Goal: Check status: Check status

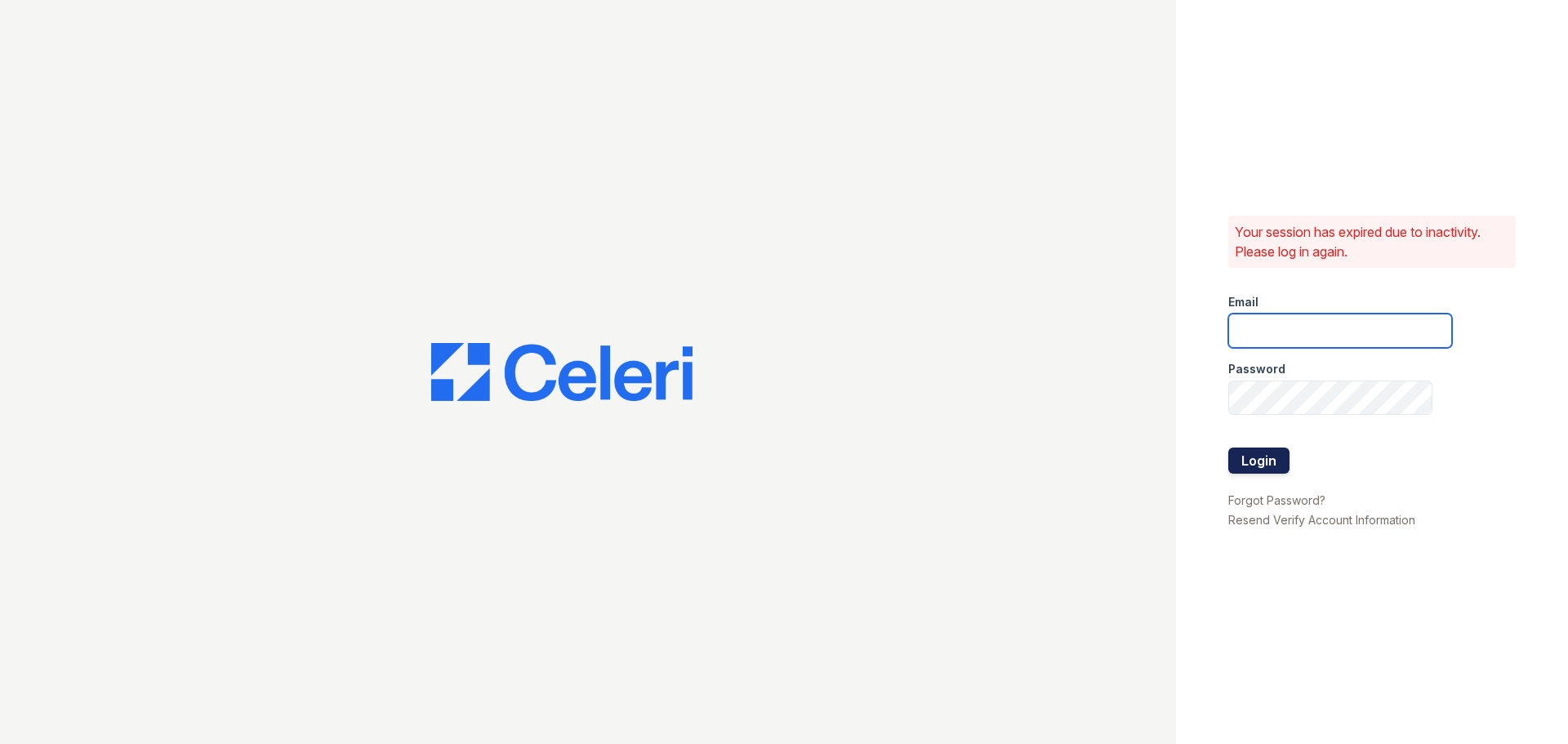
type input "team@solutionpmg.com"
click at [1262, 456] on button "Login" at bounding box center [1259, 461] width 62 height 27
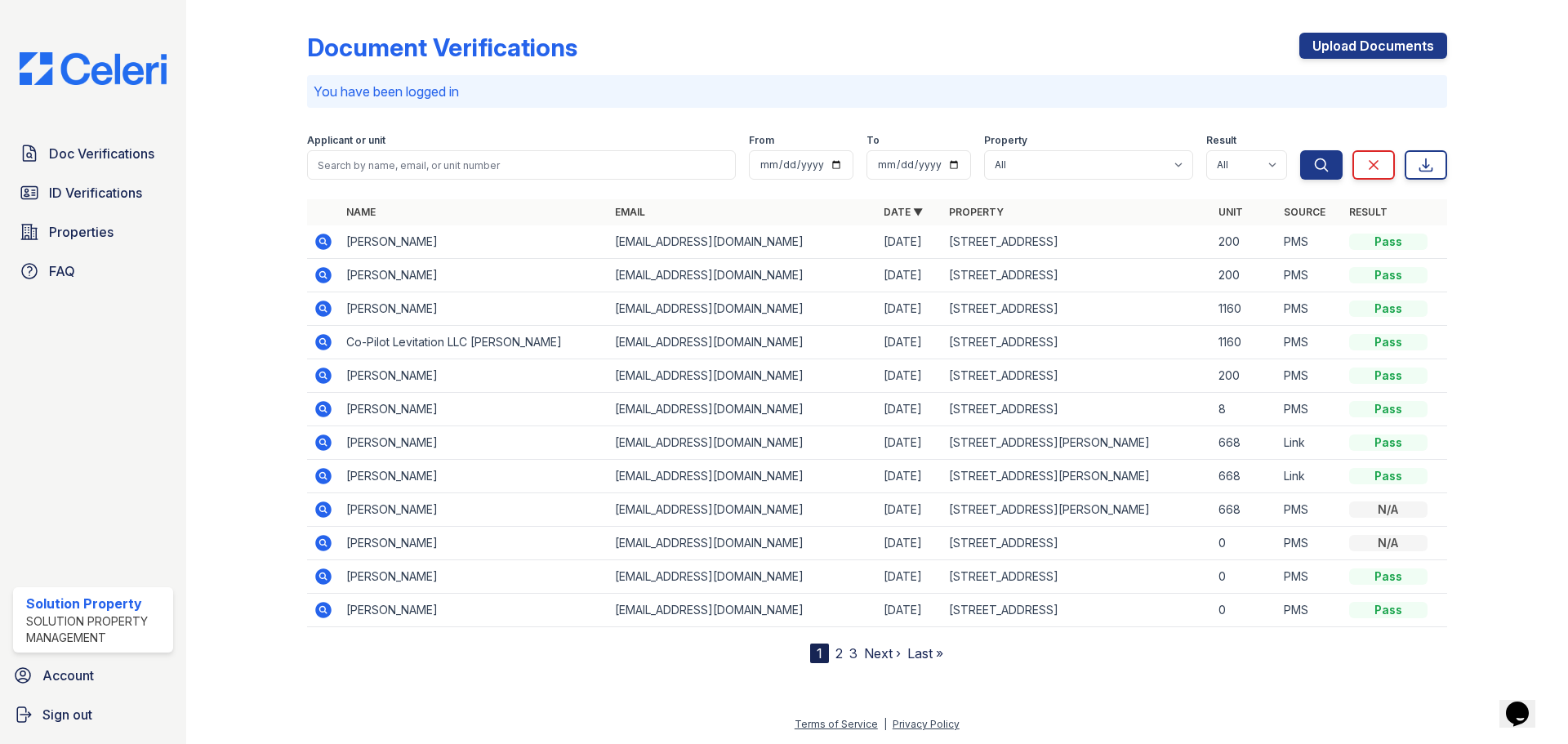
click at [549, 241] on td "Taren Lewis" at bounding box center [474, 241] width 269 height 33
click at [317, 242] on icon at bounding box center [323, 241] width 16 height 16
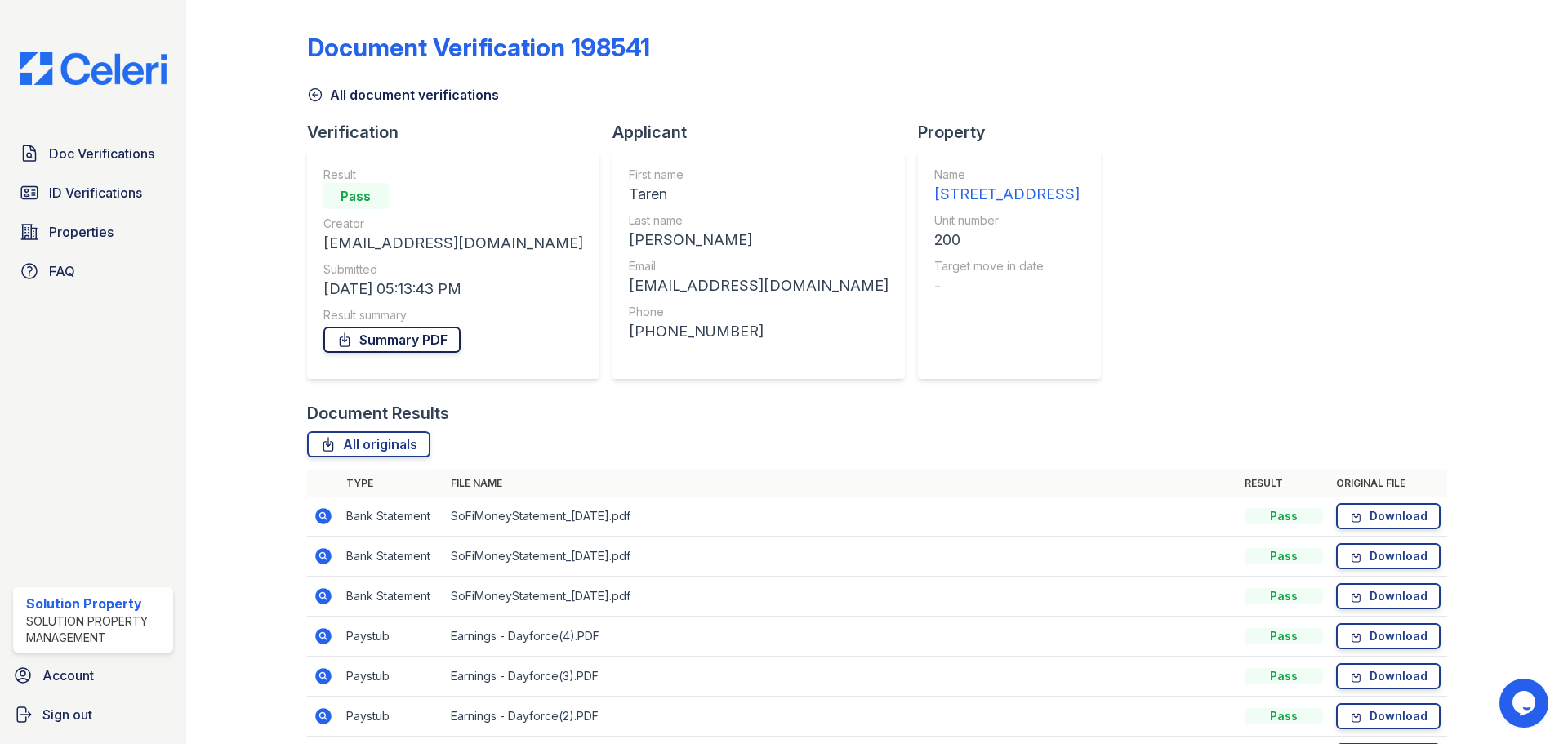
click at [379, 341] on link "Summary PDF" at bounding box center [392, 340] width 137 height 27
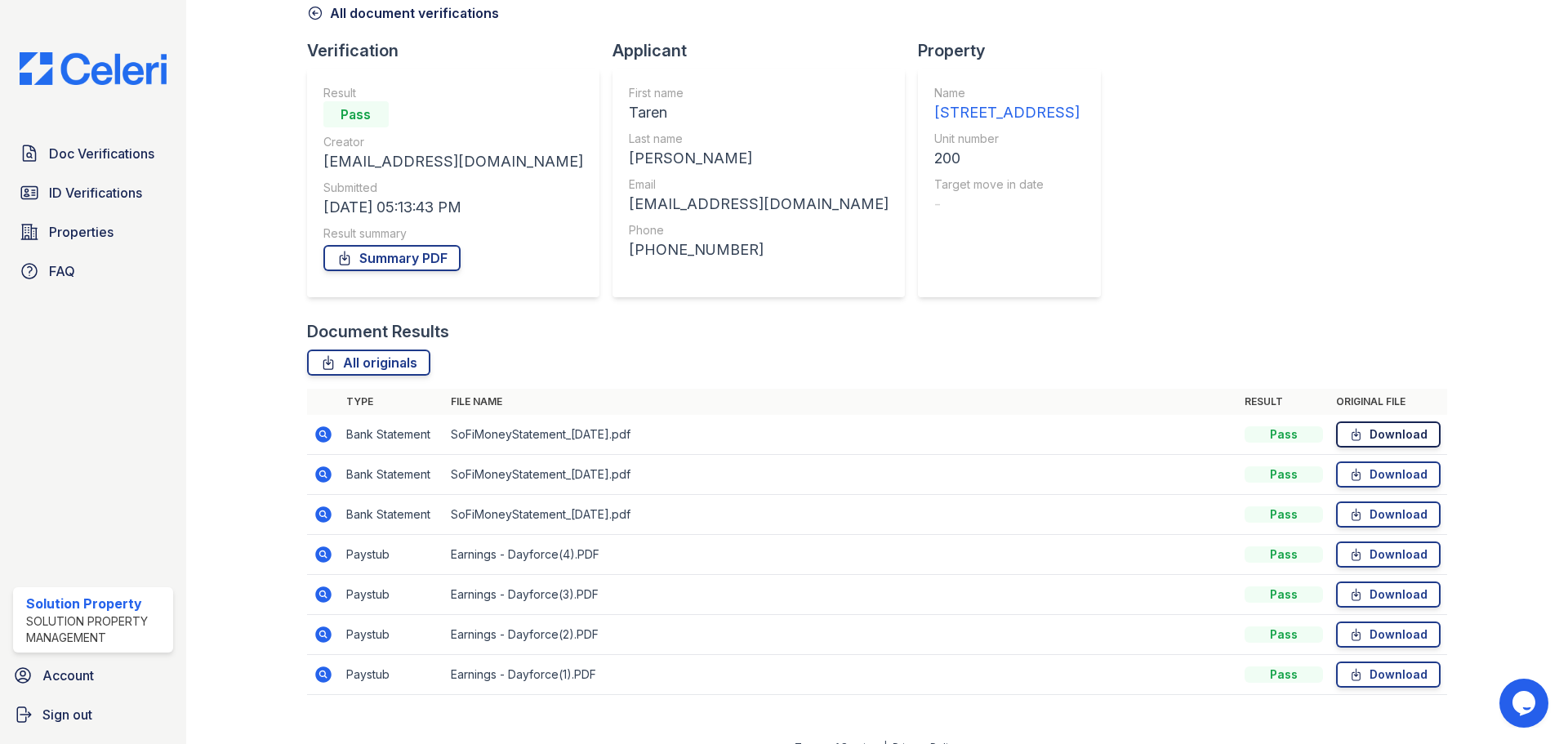
click at [1349, 432] on icon at bounding box center [1356, 434] width 14 height 16
click at [1349, 471] on icon at bounding box center [1356, 474] width 14 height 16
click at [1349, 518] on icon at bounding box center [1356, 514] width 14 height 16
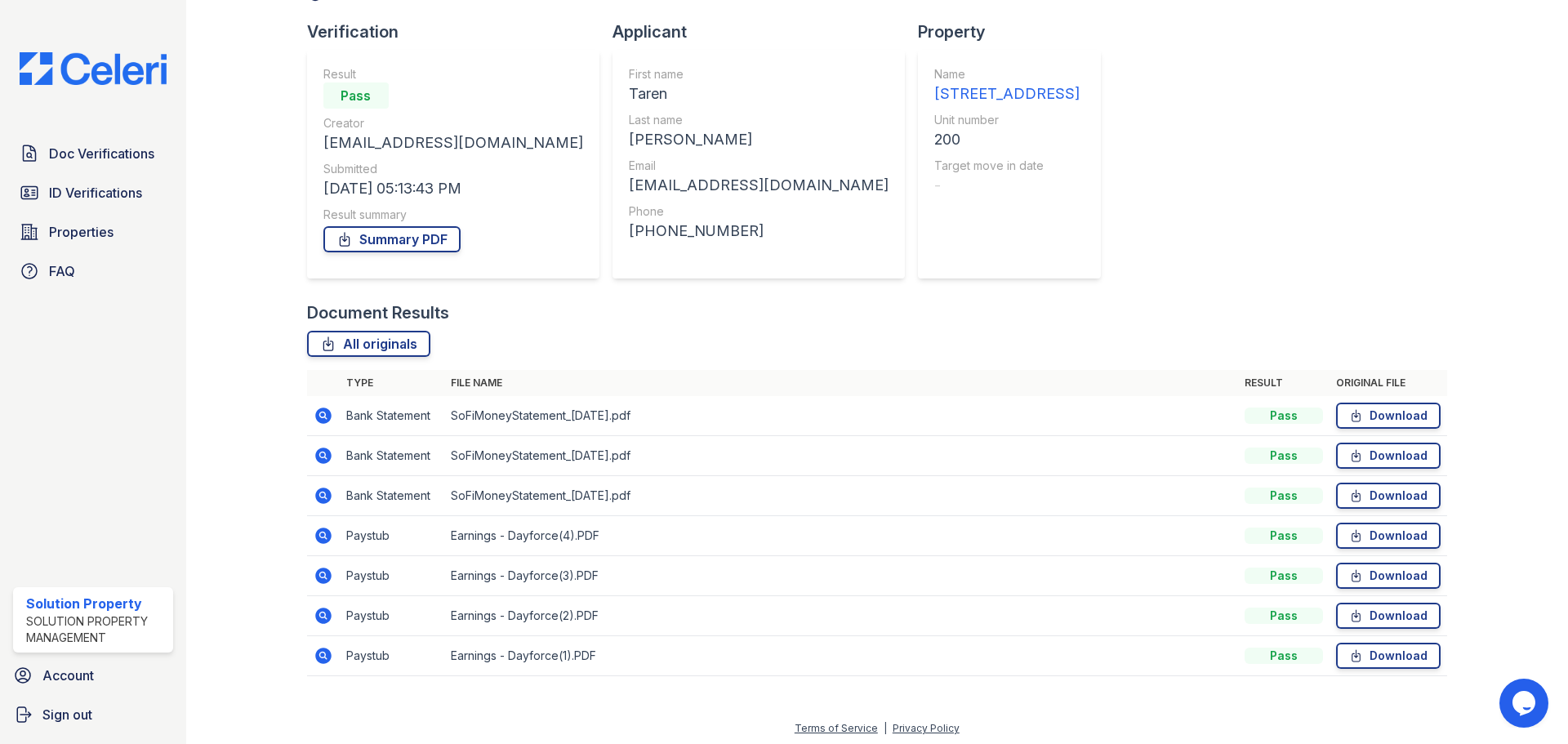
scroll to position [104, 0]
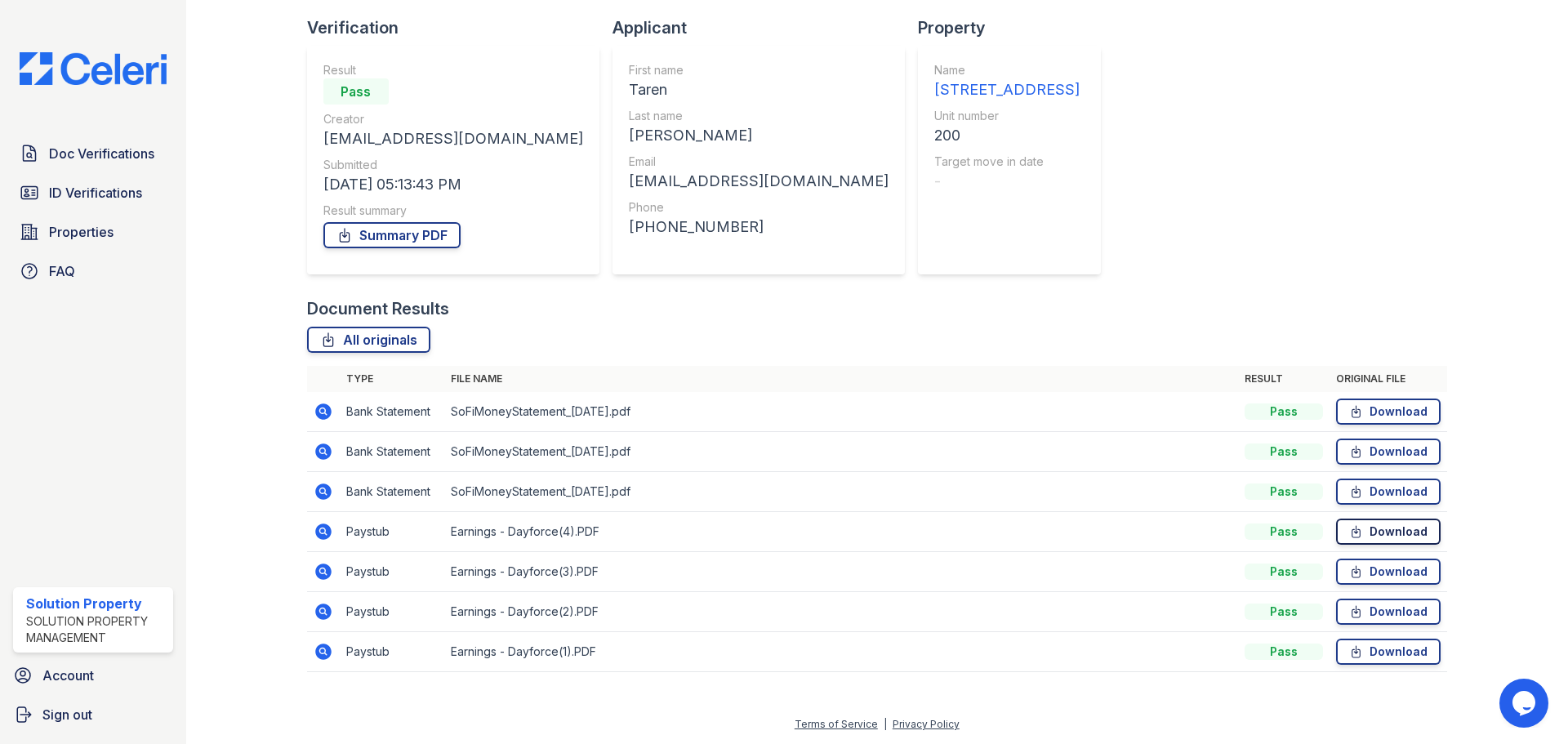
click at [1349, 538] on icon at bounding box center [1356, 532] width 14 height 16
click at [1349, 564] on icon at bounding box center [1356, 571] width 14 height 16
click at [1351, 610] on icon at bounding box center [1356, 611] width 9 height 11
click at [62, 177] on link "ID Verifications" at bounding box center [92, 193] width 160 height 33
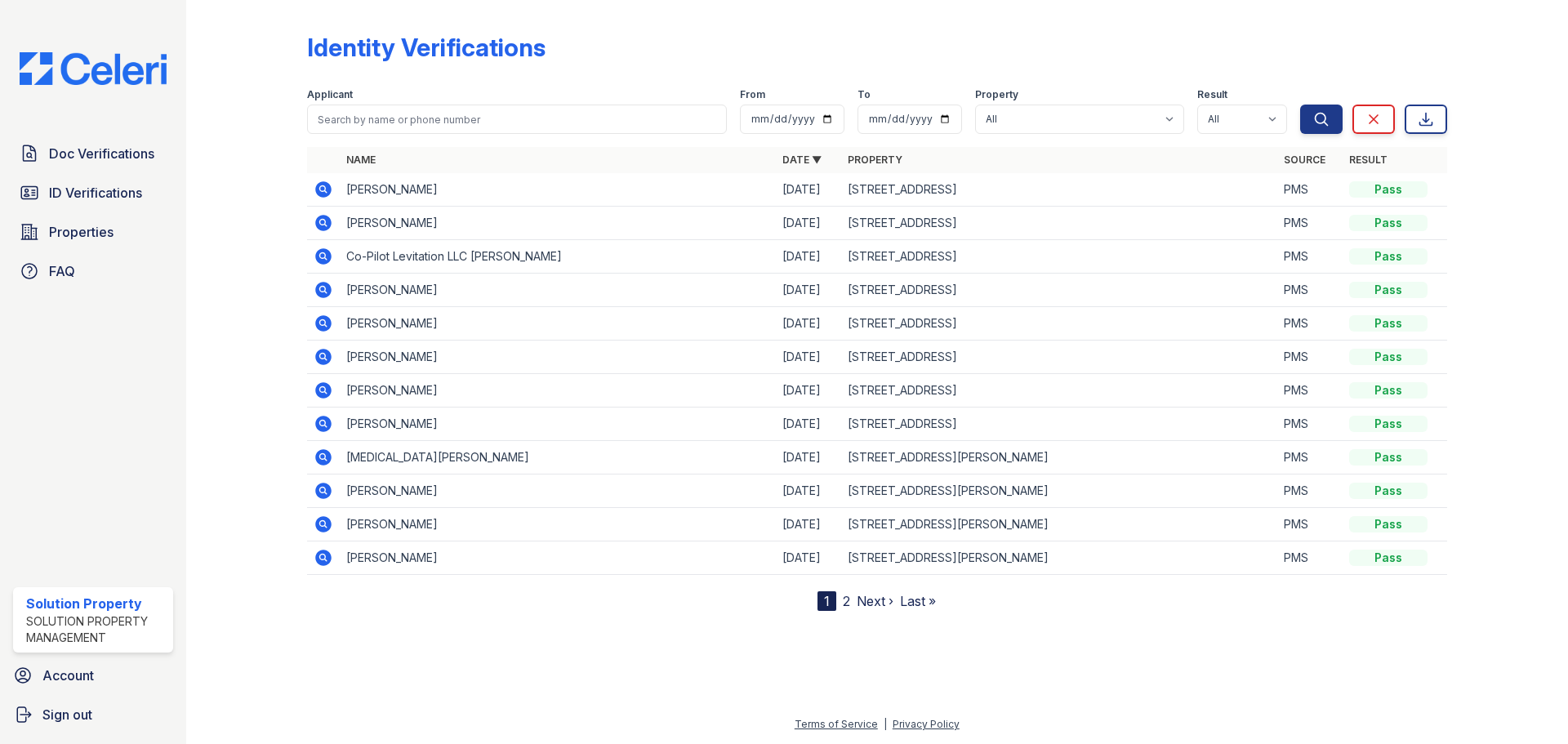
click at [330, 189] on icon at bounding box center [323, 189] width 16 height 16
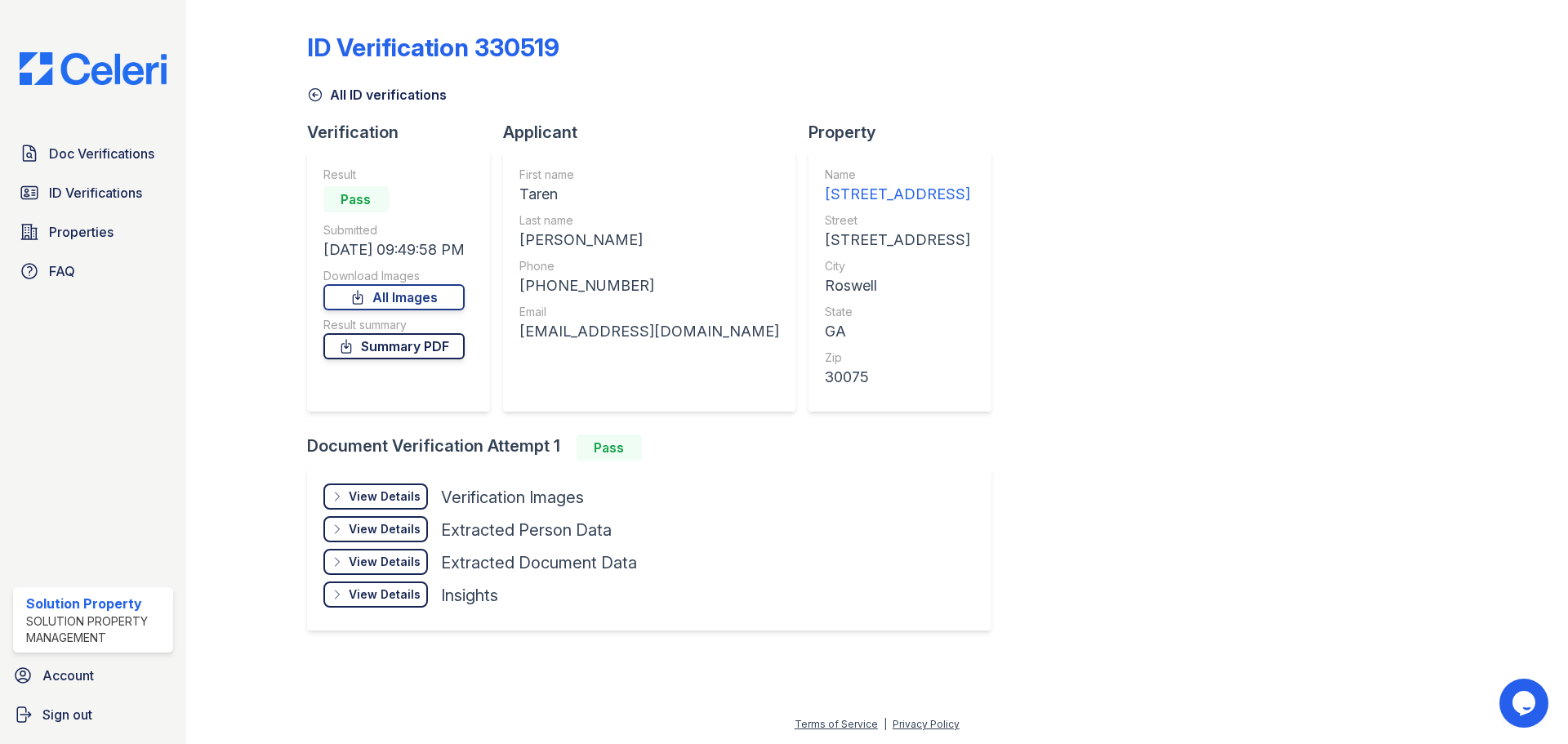
click at [407, 355] on link "Summary PDF" at bounding box center [394, 346] width 141 height 27
click at [80, 156] on span "Doc Verifications" at bounding box center [101, 153] width 105 height 20
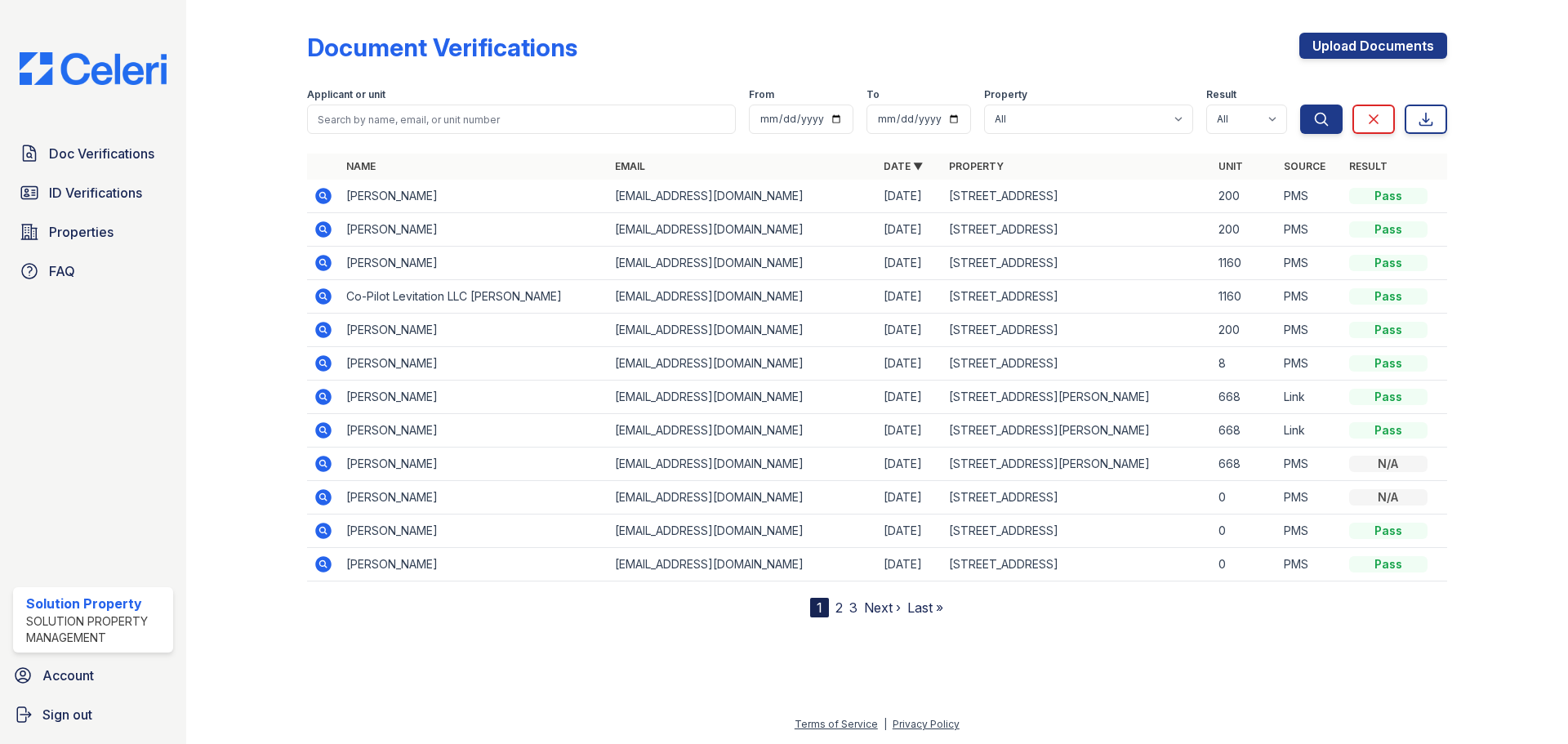
click at [326, 200] on icon at bounding box center [323, 195] width 16 height 16
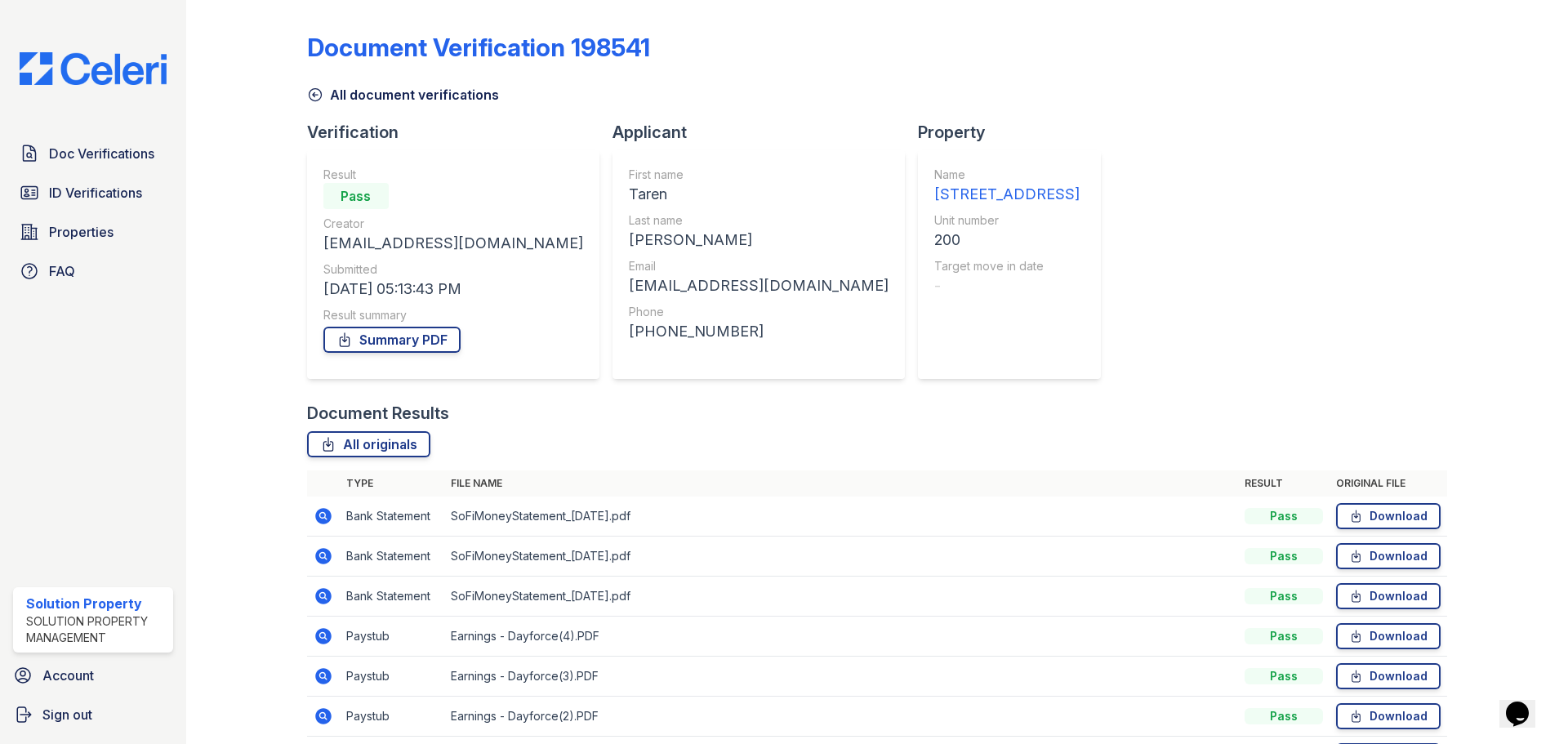
click at [322, 518] on icon at bounding box center [323, 515] width 20 height 20
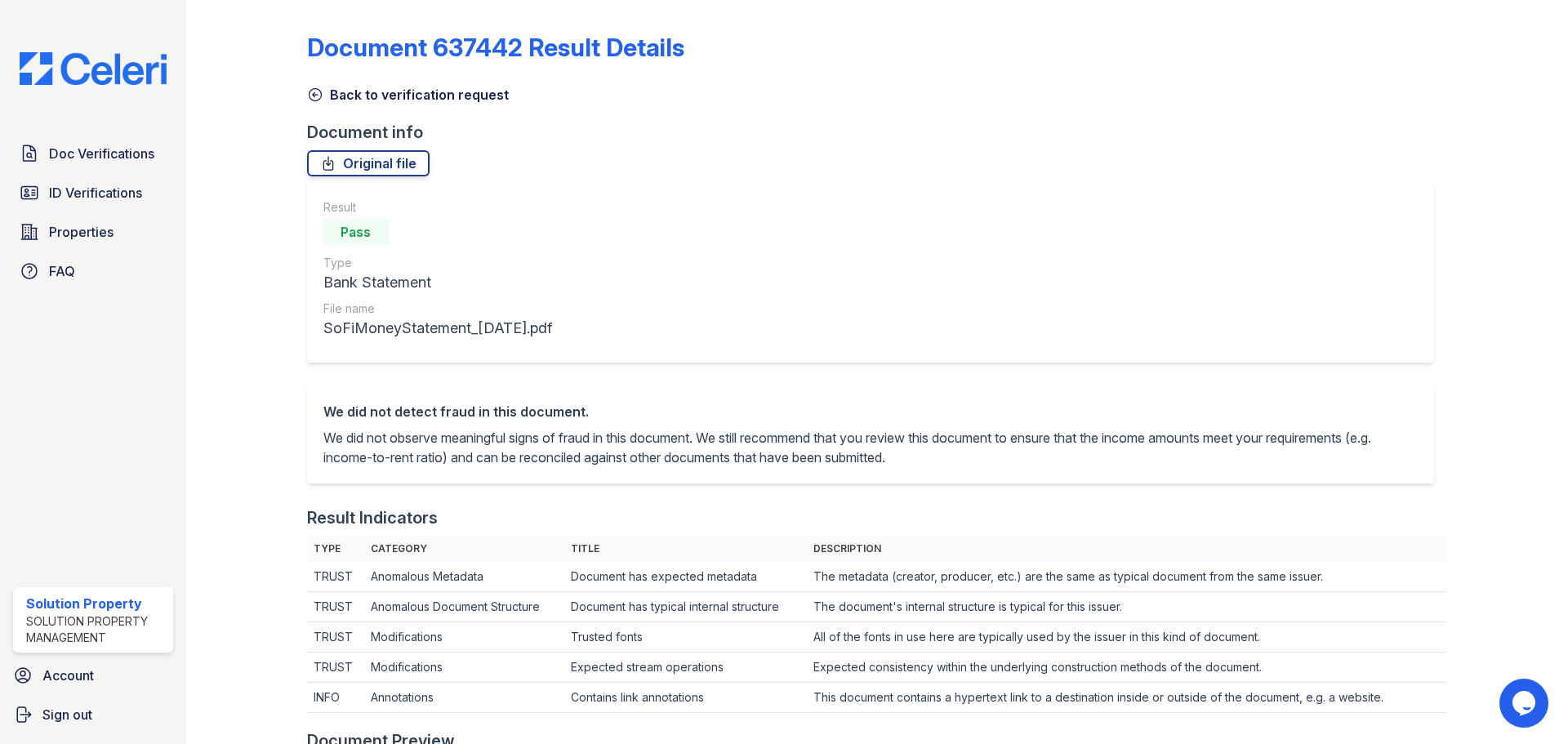
click at [317, 95] on icon at bounding box center [315, 95] width 12 height 12
